Goal: Use online tool/utility: Utilize a website feature to perform a specific function

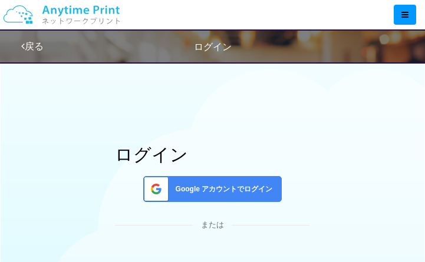
click at [221, 185] on span "Google アカウントでログイン" at bounding box center [222, 190] width 102 height 10
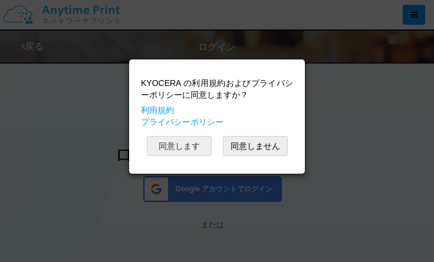
click at [188, 151] on button "同意します" at bounding box center [179, 146] width 65 height 20
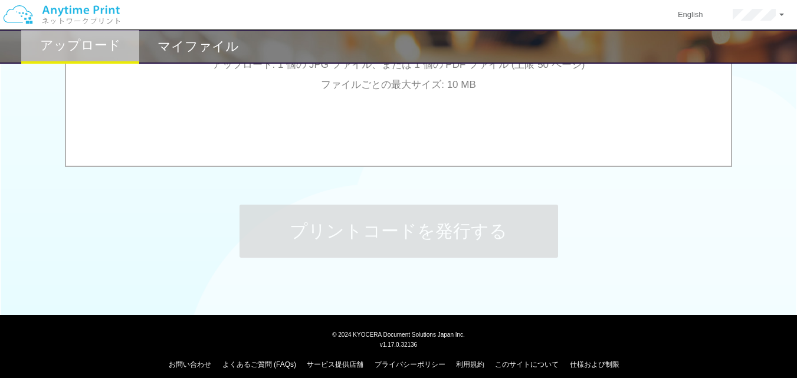
scroll to position [189, 0]
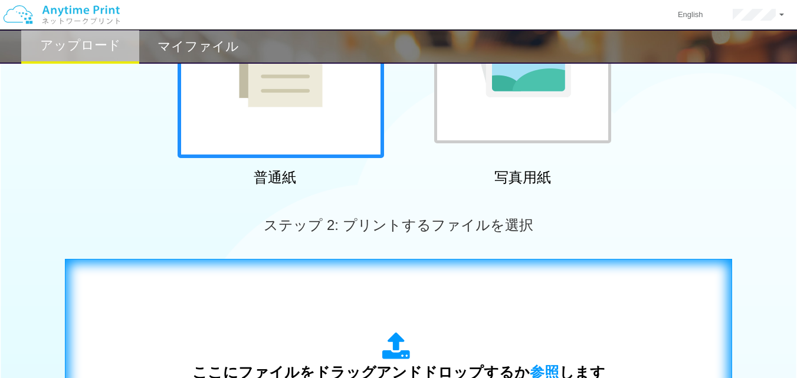
click at [433, 262] on span "参照" at bounding box center [543, 372] width 29 height 17
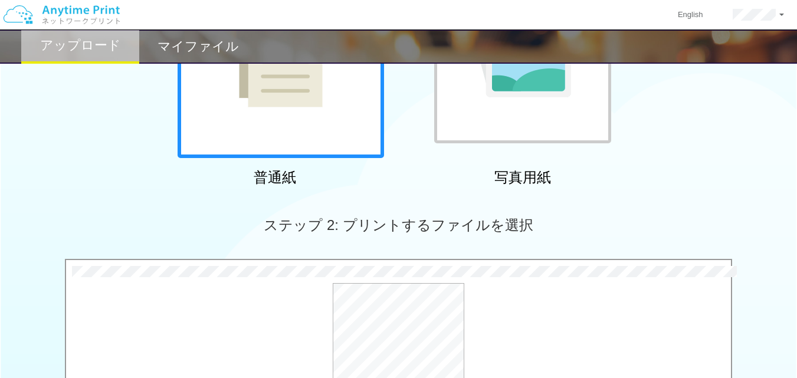
scroll to position [519, 0]
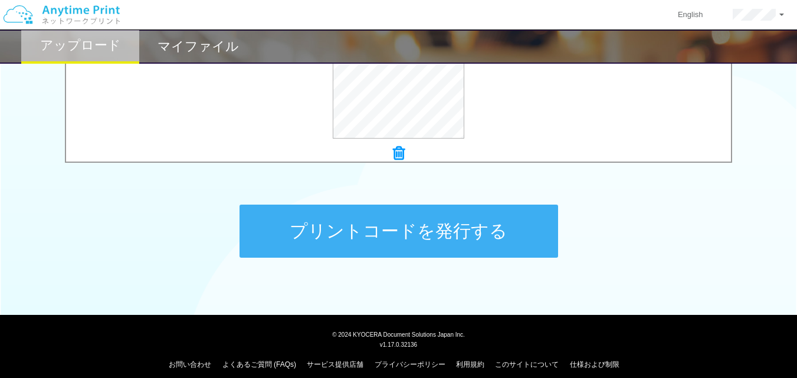
click at [433, 251] on button "プリントコードを発行する" at bounding box center [398, 231] width 318 height 53
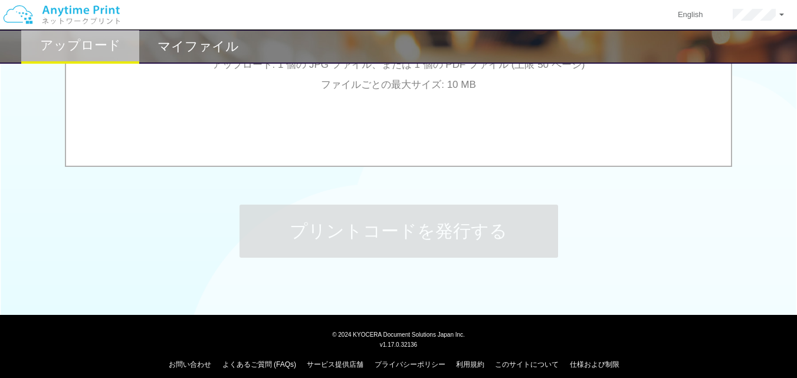
scroll to position [0, 0]
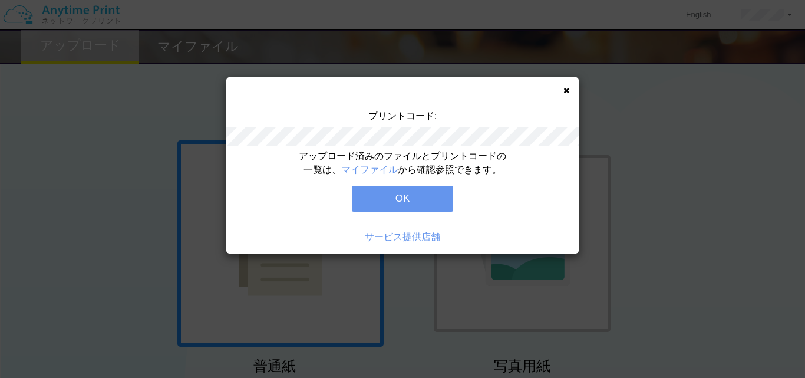
click at [431, 196] on button "OK" at bounding box center [402, 199] width 101 height 26
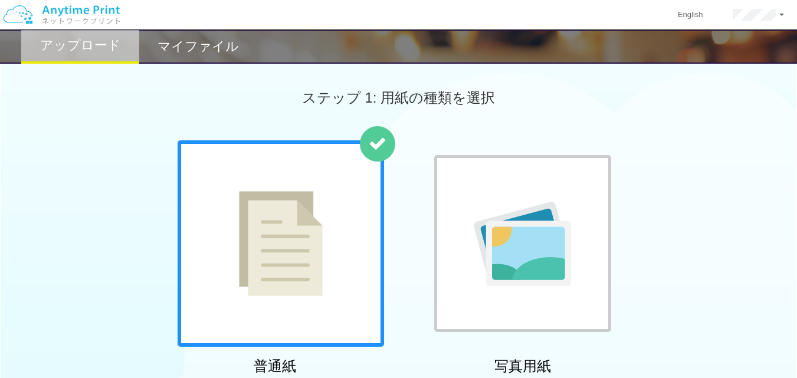
scroll to position [330, 0]
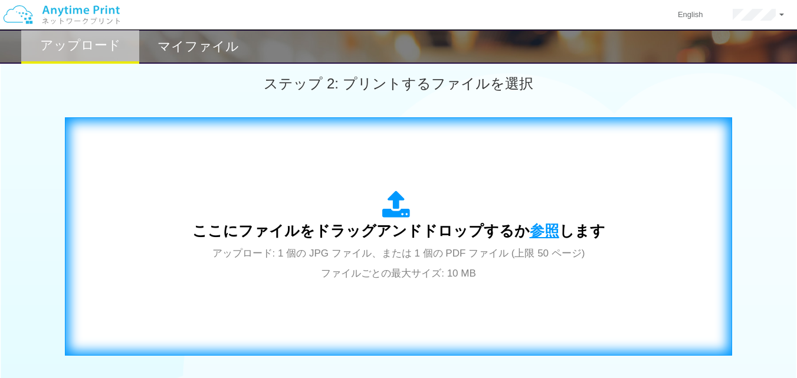
click at [433, 229] on span "参照" at bounding box center [543, 230] width 29 height 17
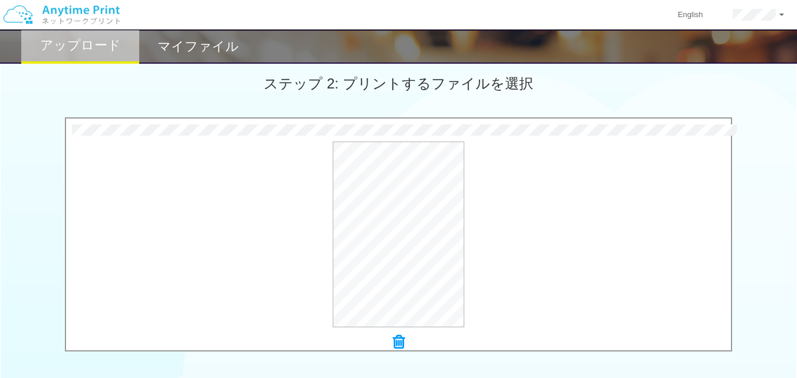
scroll to position [519, 0]
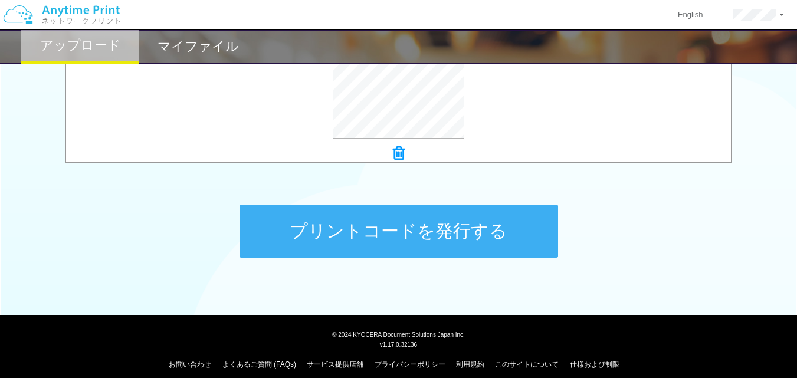
click at [433, 249] on button "プリントコードを発行する" at bounding box center [398, 231] width 318 height 53
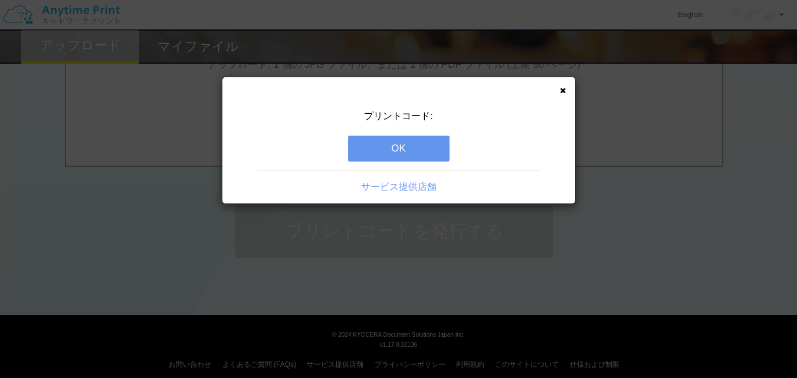
scroll to position [0, 0]
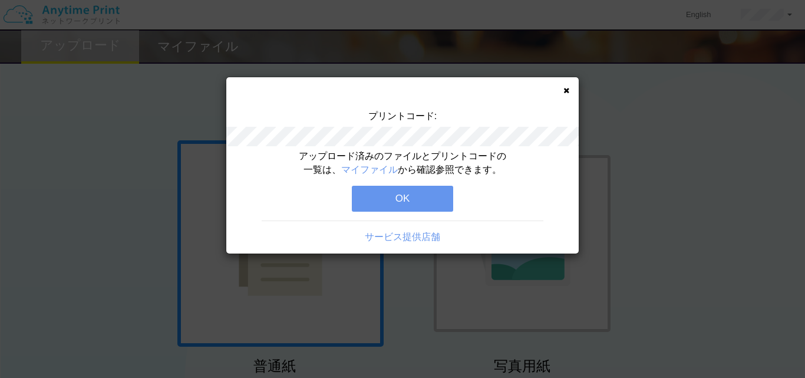
click at [430, 202] on button "OK" at bounding box center [402, 199] width 101 height 26
